Goal: Find specific page/section: Find specific page/section

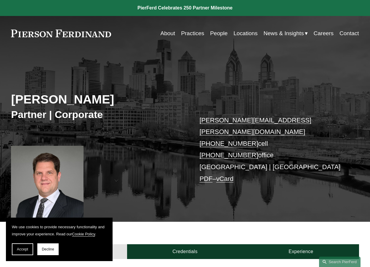
click at [193, 32] on link "Practices" at bounding box center [192, 33] width 23 height 11
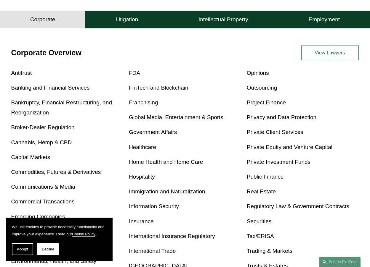
scroll to position [178, 0]
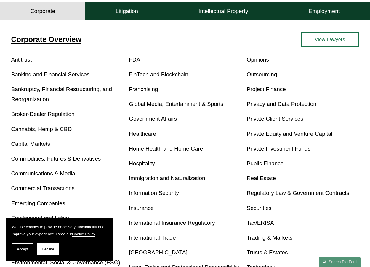
click at [259, 105] on link "Privacy and Data Protection" at bounding box center [282, 104] width 70 height 6
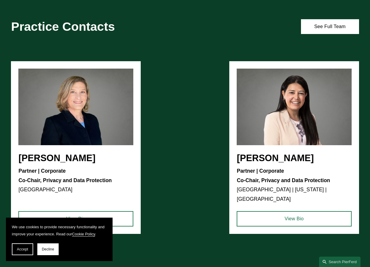
scroll to position [355, 0]
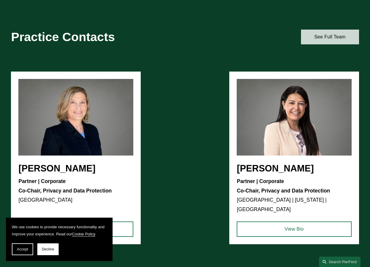
click at [323, 36] on link "See Full Team" at bounding box center [330, 37] width 58 height 15
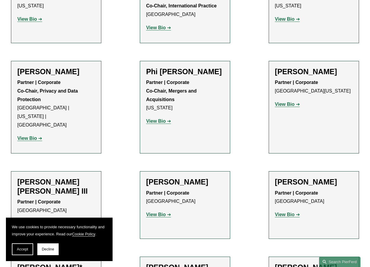
scroll to position [326, 0]
